Goal: Information Seeking & Learning: Find specific fact

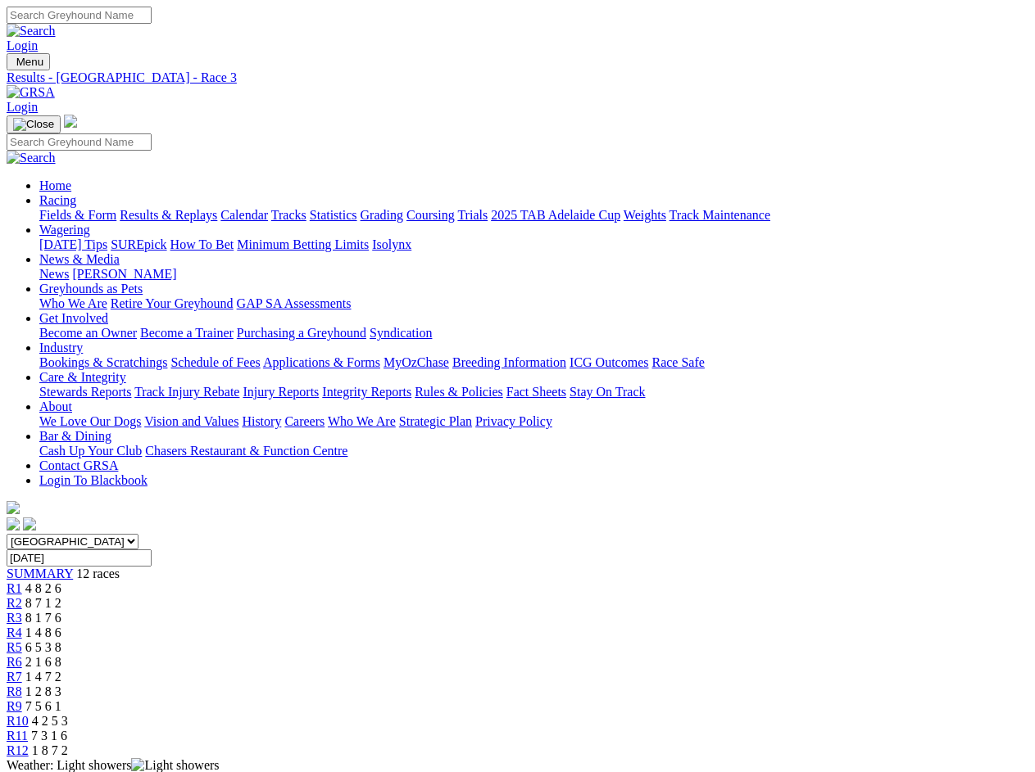
click at [111, 567] on div "SUMMARY 12 races" at bounding box center [517, 574] width 1021 height 15
click at [195, 582] on div "R1 4 8 2 6" at bounding box center [517, 589] width 1021 height 15
click at [263, 596] on div "R2 8 7 1 2" at bounding box center [517, 603] width 1021 height 15
click at [330, 611] on div "R3 8 1 7 6" at bounding box center [517, 618] width 1021 height 15
click at [398, 626] on div "R4 1 4 8 6" at bounding box center [517, 633] width 1021 height 15
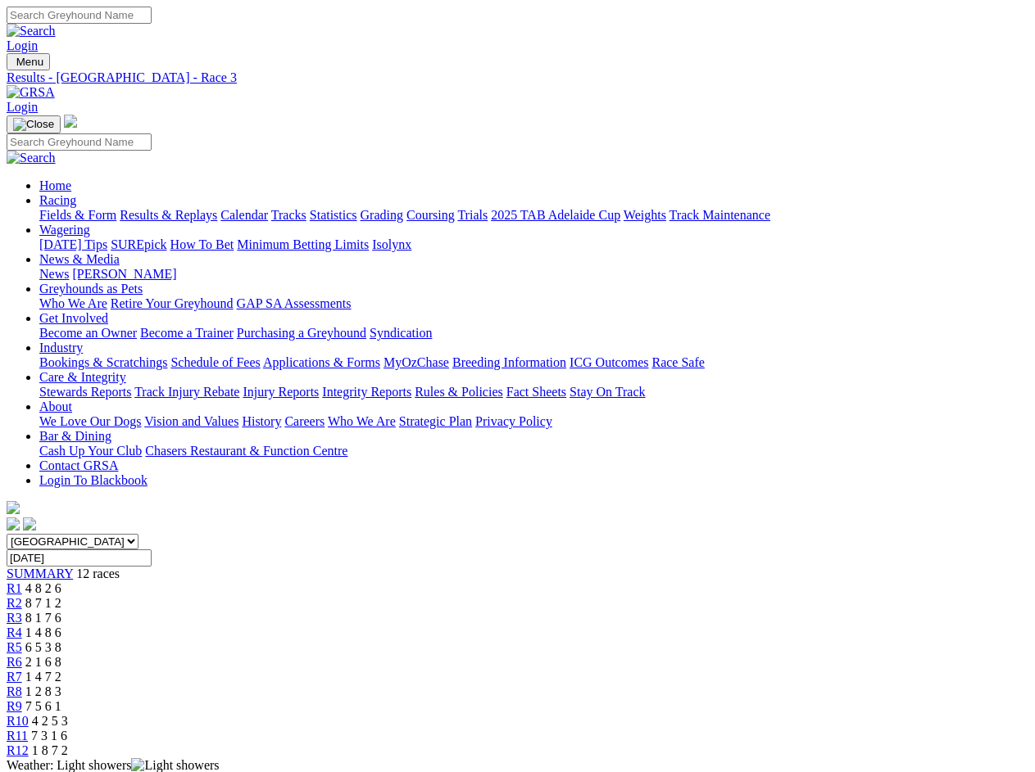
click at [467, 641] on div "R5 6 5 3 8" at bounding box center [517, 648] width 1021 height 15
click at [535, 655] on div "R6 2 1 6 8" at bounding box center [517, 662] width 1021 height 15
click at [603, 670] on div "R7 1 4 7 2" at bounding box center [517, 677] width 1021 height 15
click at [669, 685] on div "R8 1 2 8 3" at bounding box center [517, 692] width 1021 height 15
click at [736, 700] on div "R9 7 5 6 1" at bounding box center [517, 707] width 1021 height 15
